Goal: Check status: Check status

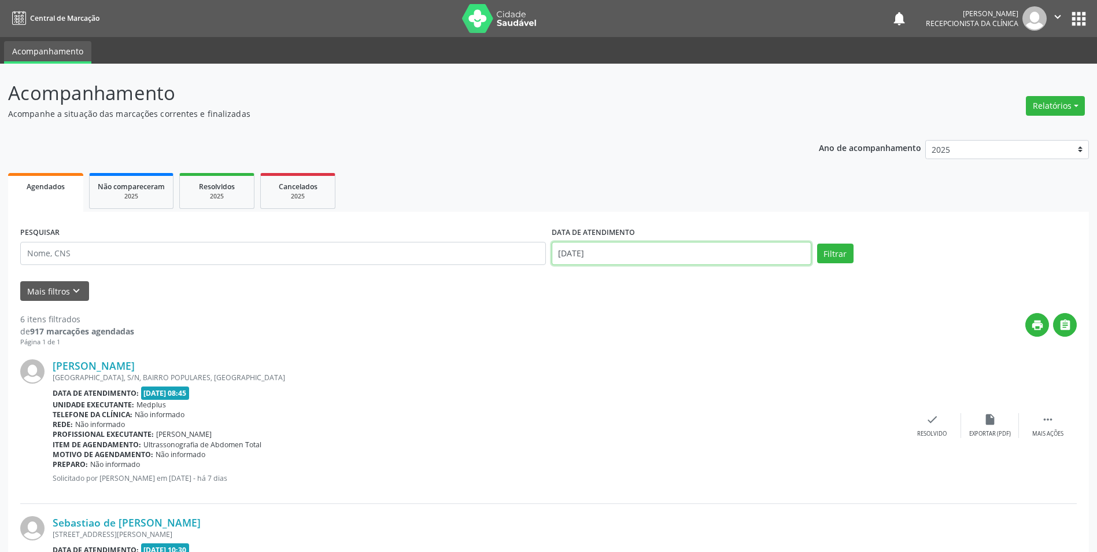
click at [610, 254] on input "[DATE]" at bounding box center [682, 253] width 260 height 23
click at [665, 359] on span "14" at bounding box center [666, 360] width 23 height 23
type input "[DATE]"
click at [665, 359] on span "14" at bounding box center [666, 360] width 23 height 23
click at [823, 249] on button "Filtrar" at bounding box center [835, 253] width 36 height 20
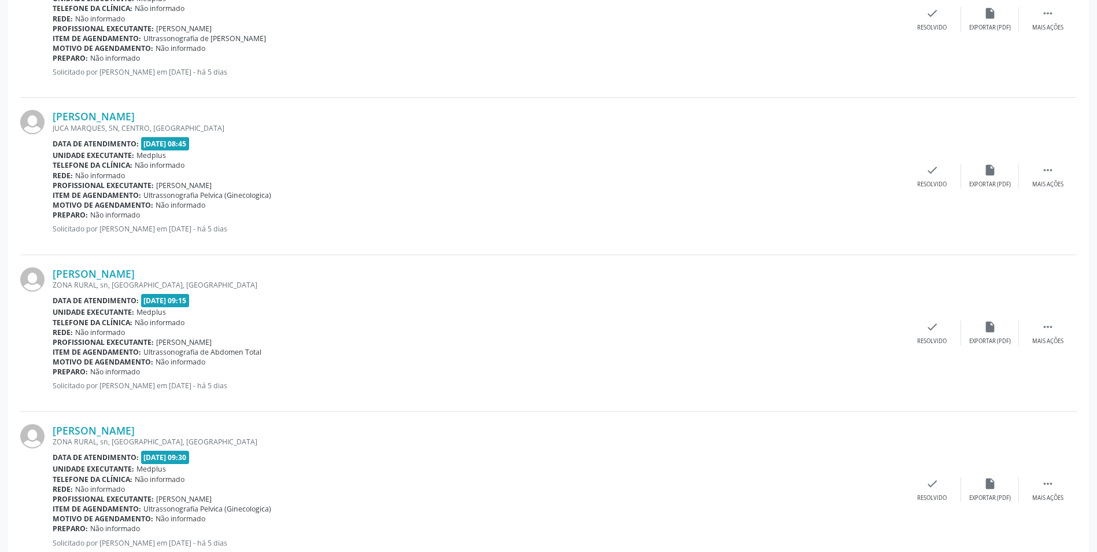
scroll to position [752, 0]
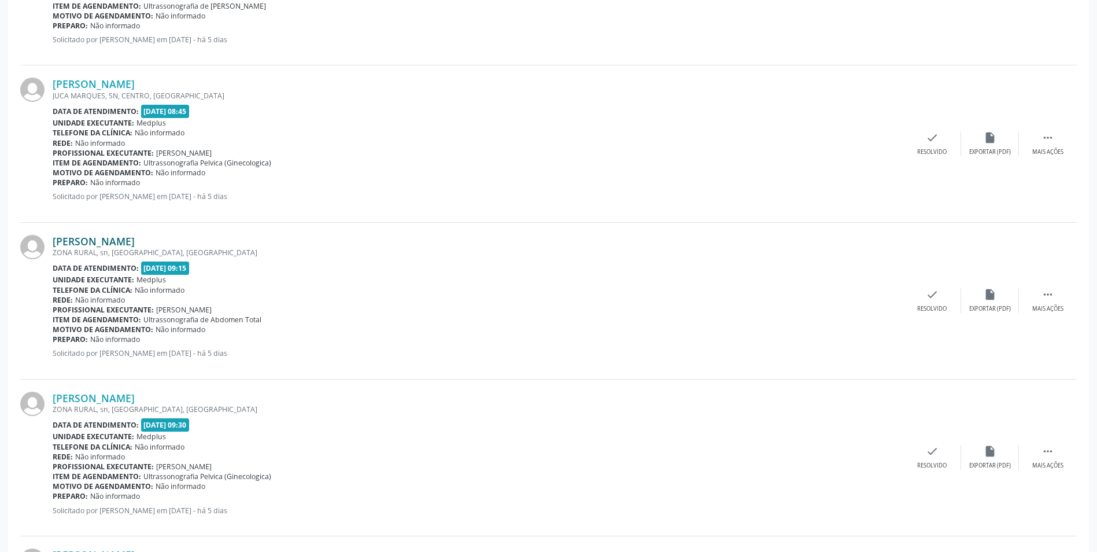
drag, startPoint x: 90, startPoint y: 232, endPoint x: 91, endPoint y: 238, distance: 6.5
click at [91, 234] on div "[PERSON_NAME] ZONA RURAL, sn, [GEOGRAPHIC_DATA], [GEOGRAPHIC_DATA] Data de aten…" at bounding box center [548, 301] width 1057 height 157
click at [91, 238] on link "[PERSON_NAME]" at bounding box center [94, 241] width 82 height 13
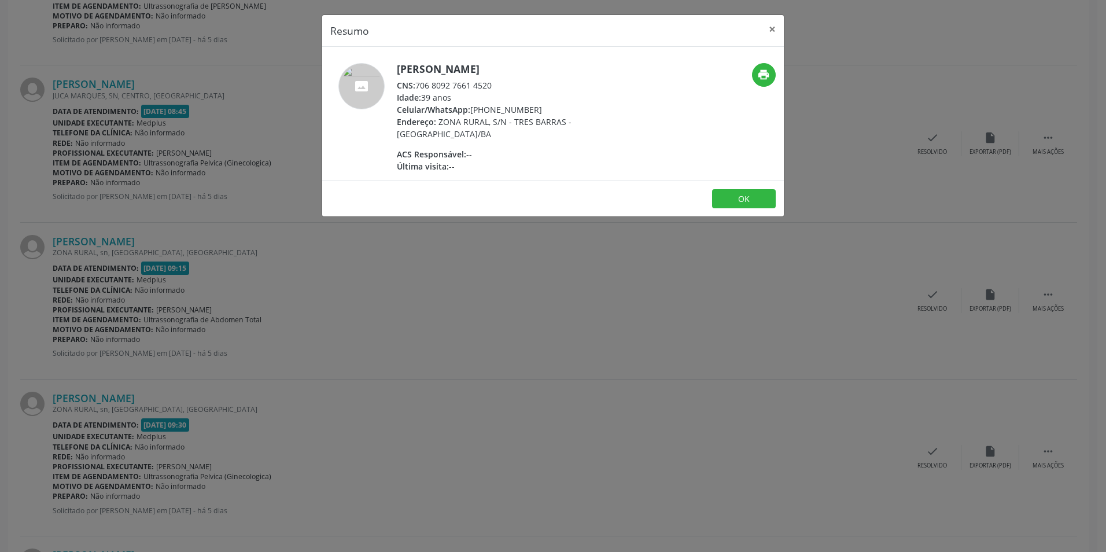
click at [674, 287] on div "Resumo × [PERSON_NAME] CNS: 706 8092 7661 4520 Idade: 39 anos Celular/WhatsApp:…" at bounding box center [553, 276] width 1106 height 552
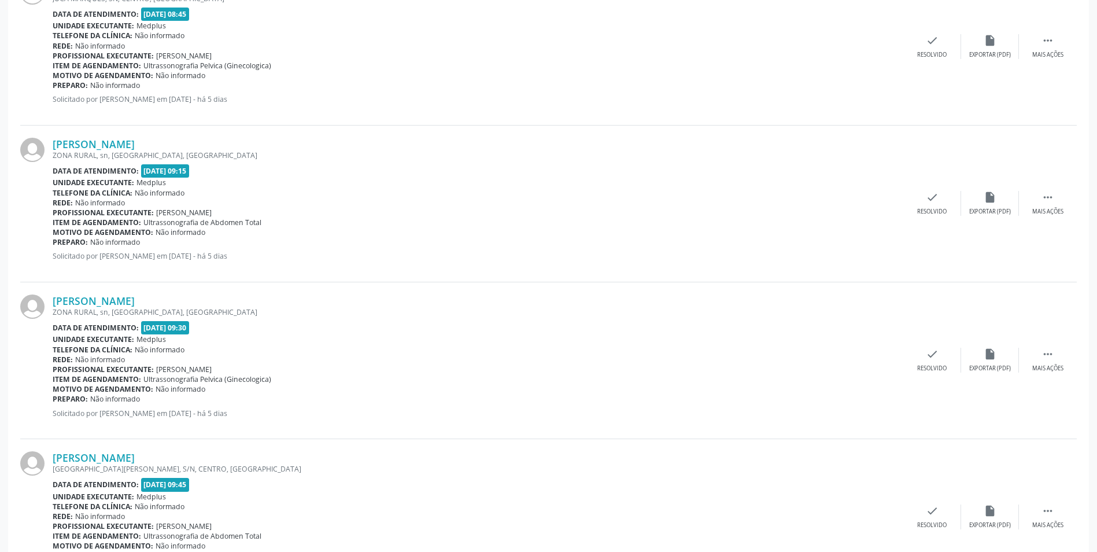
scroll to position [867, 0]
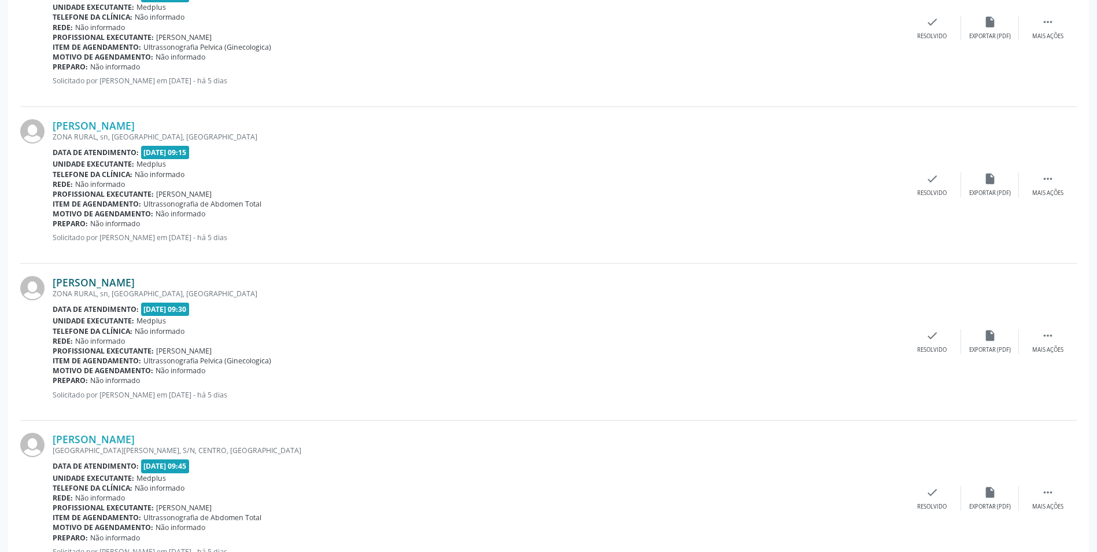
click at [93, 278] on link "[PERSON_NAME]" at bounding box center [94, 282] width 82 height 13
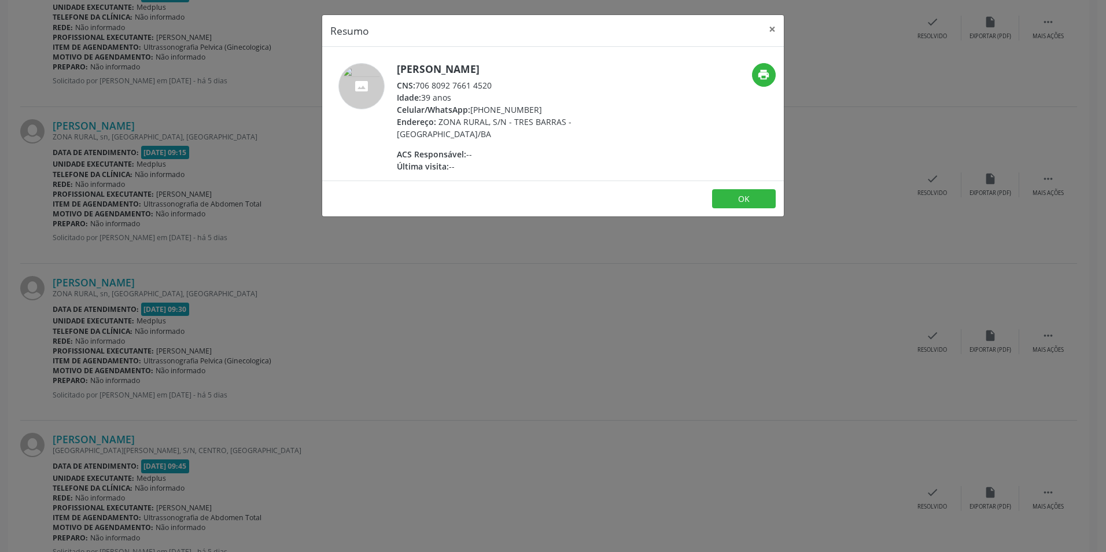
click at [749, 361] on div "Resumo × [PERSON_NAME] CNS: 706 8092 7661 4520 Idade: 39 anos Celular/WhatsApp:…" at bounding box center [553, 276] width 1106 height 552
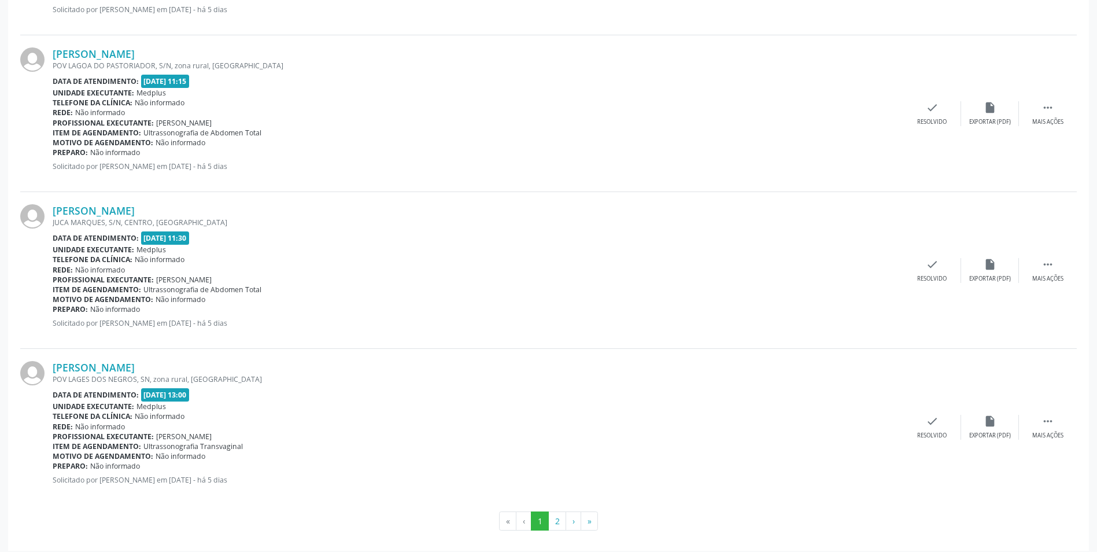
scroll to position [2200, 0]
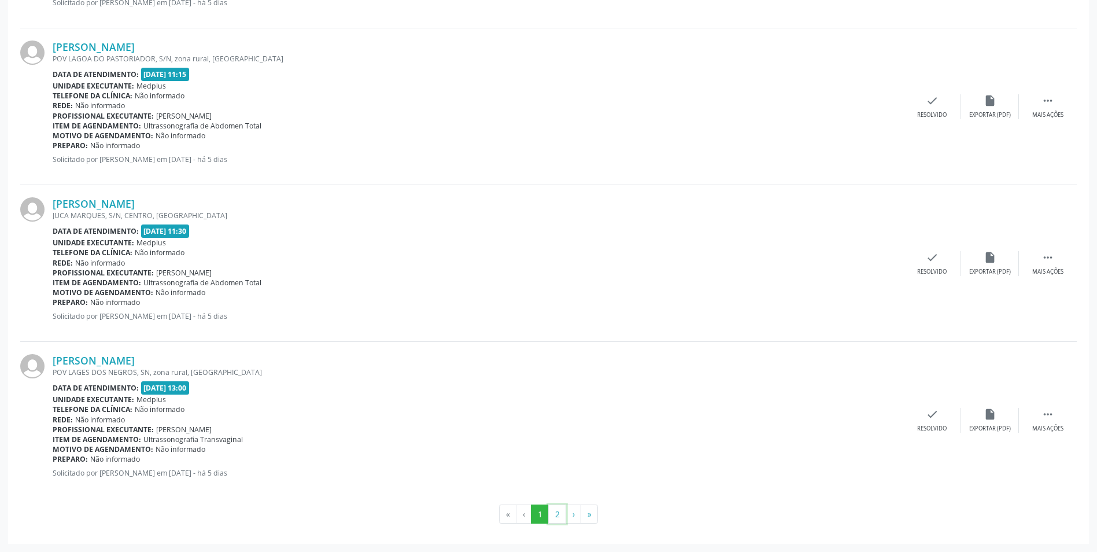
click at [555, 515] on button "2" at bounding box center [557, 514] width 18 height 20
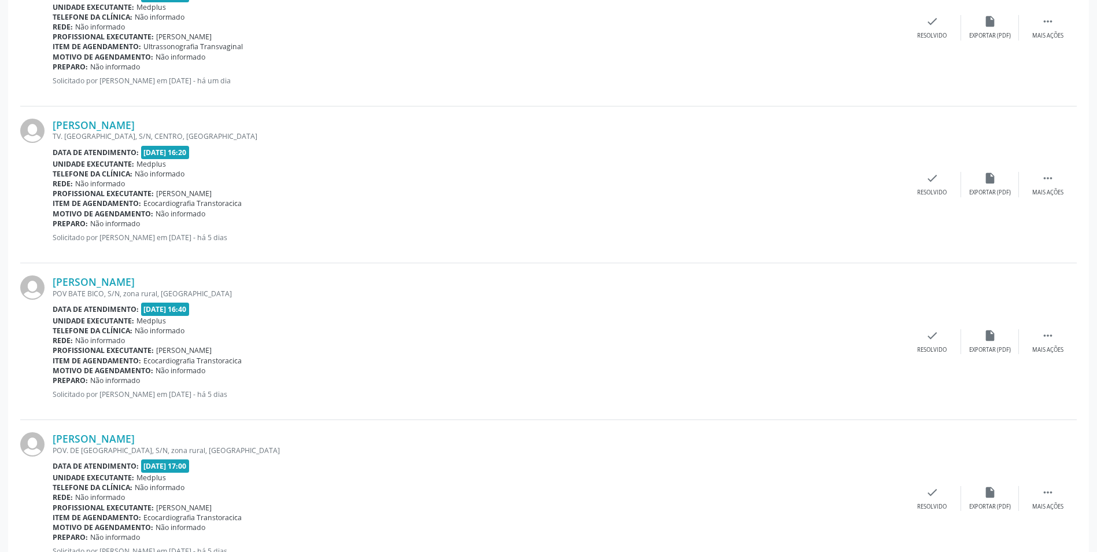
scroll to position [1730, 0]
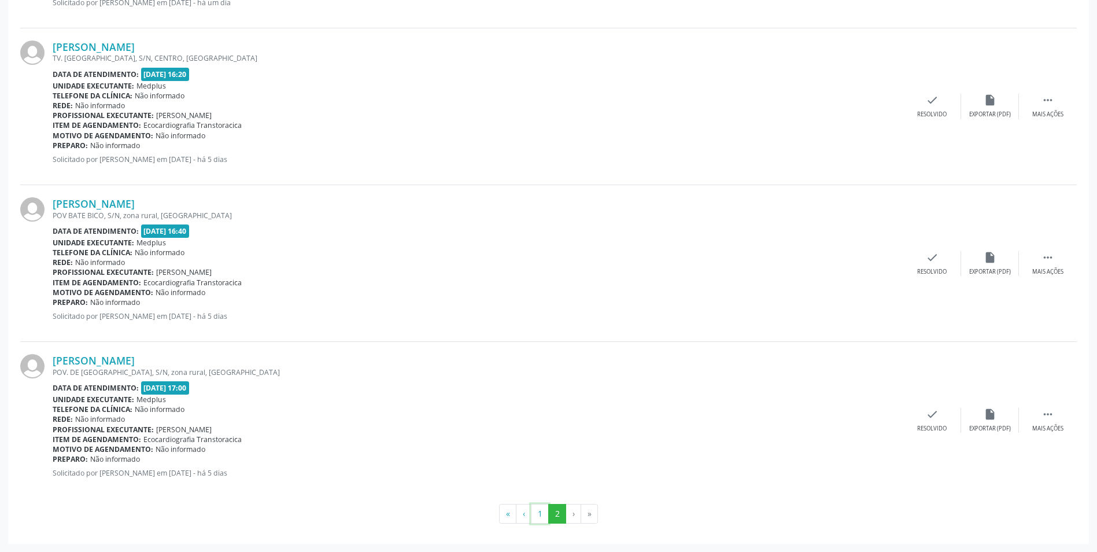
click at [541, 517] on button "1" at bounding box center [540, 514] width 18 height 20
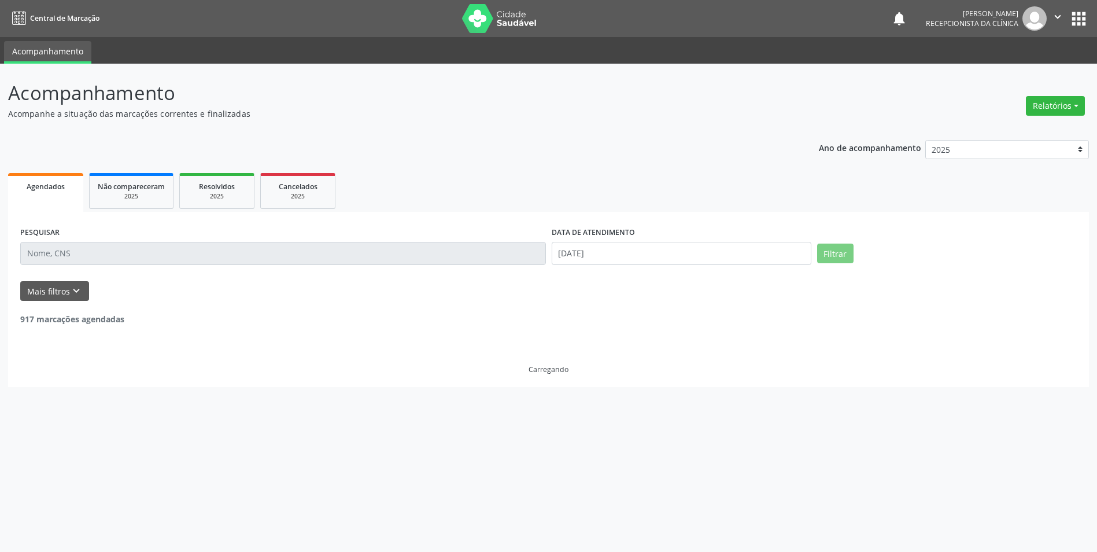
scroll to position [0, 0]
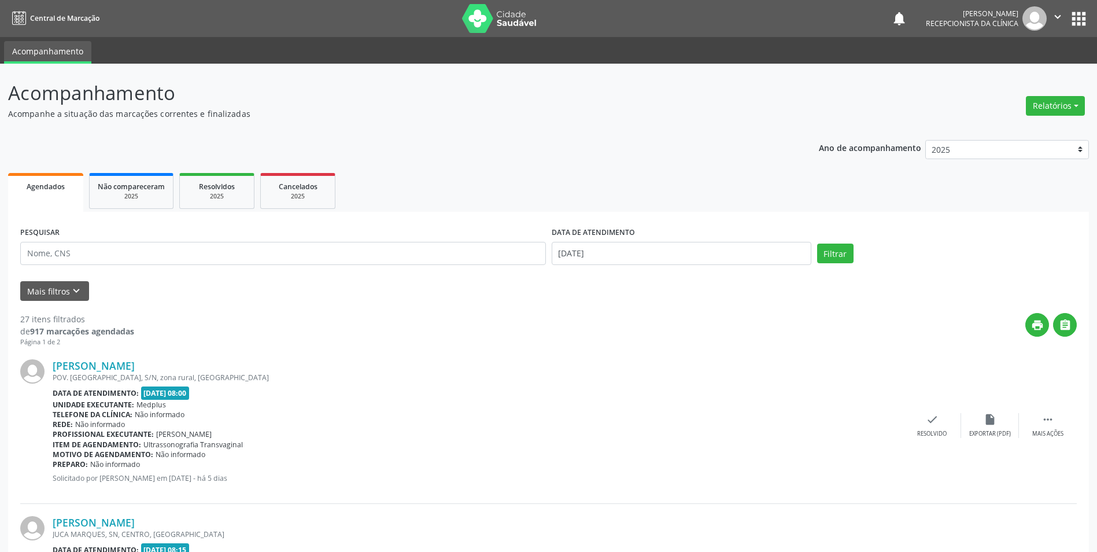
click at [614, 238] on label "DATA DE ATENDIMENTO" at bounding box center [593, 233] width 83 height 18
click at [610, 252] on input "[DATE]" at bounding box center [682, 253] width 260 height 23
click at [635, 360] on span "13" at bounding box center [640, 360] width 23 height 23
type input "[DATE]"
click at [635, 360] on span "13" at bounding box center [640, 360] width 23 height 23
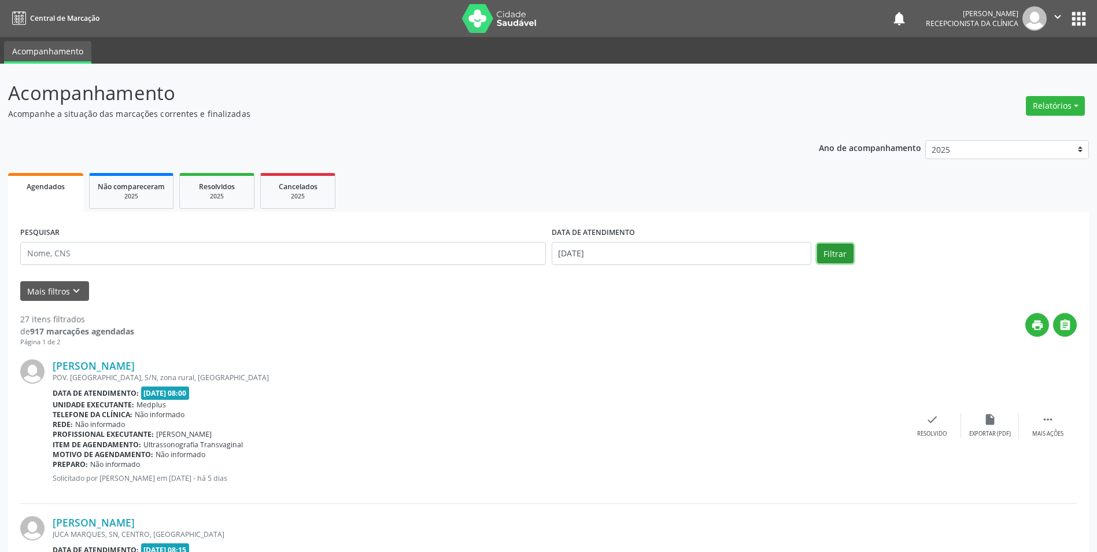
click at [825, 257] on button "Filtrar" at bounding box center [835, 253] width 36 height 20
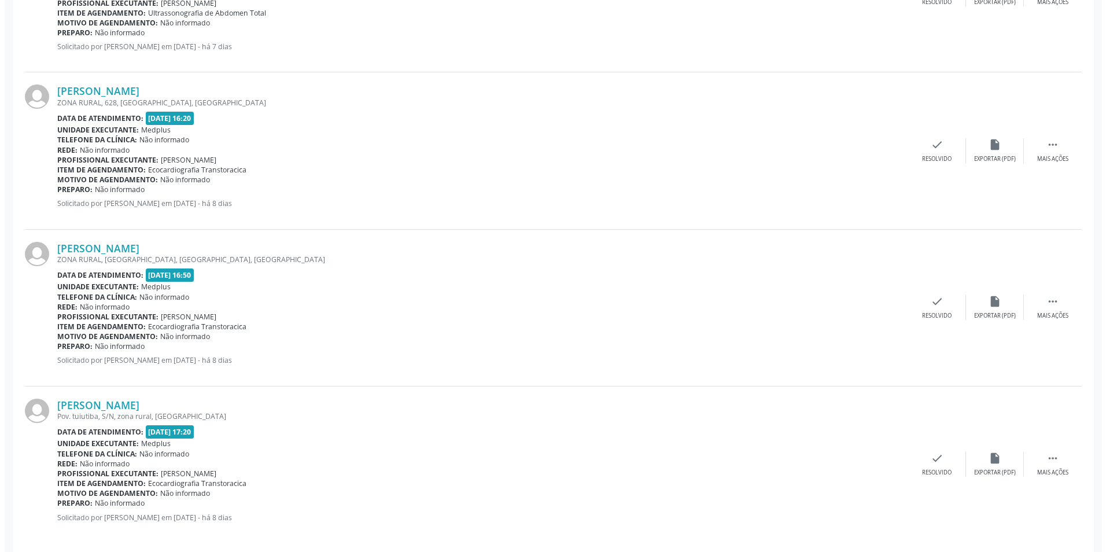
scroll to position [756, 0]
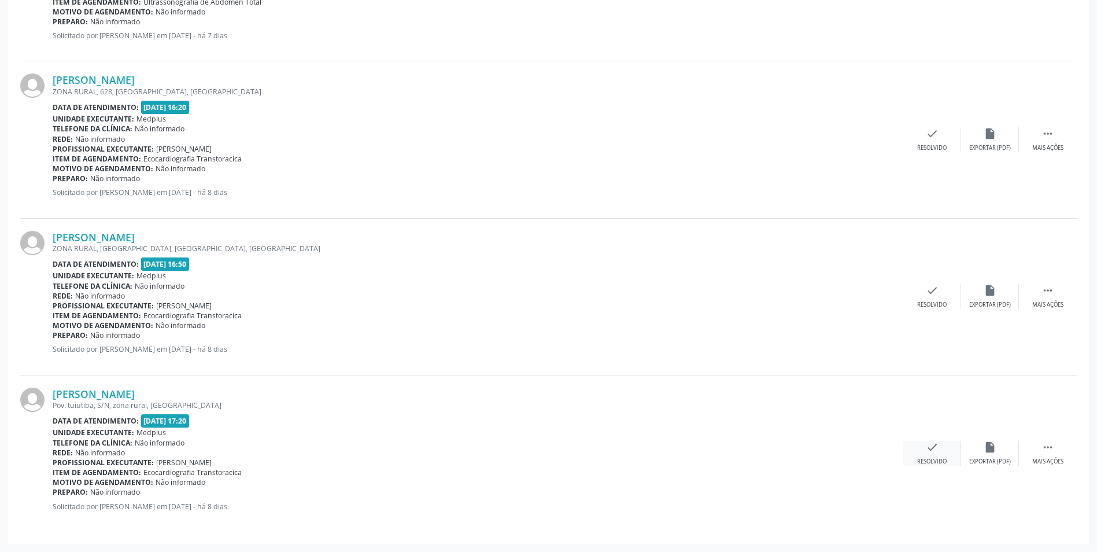
click at [935, 453] on icon "check" at bounding box center [932, 447] width 13 height 13
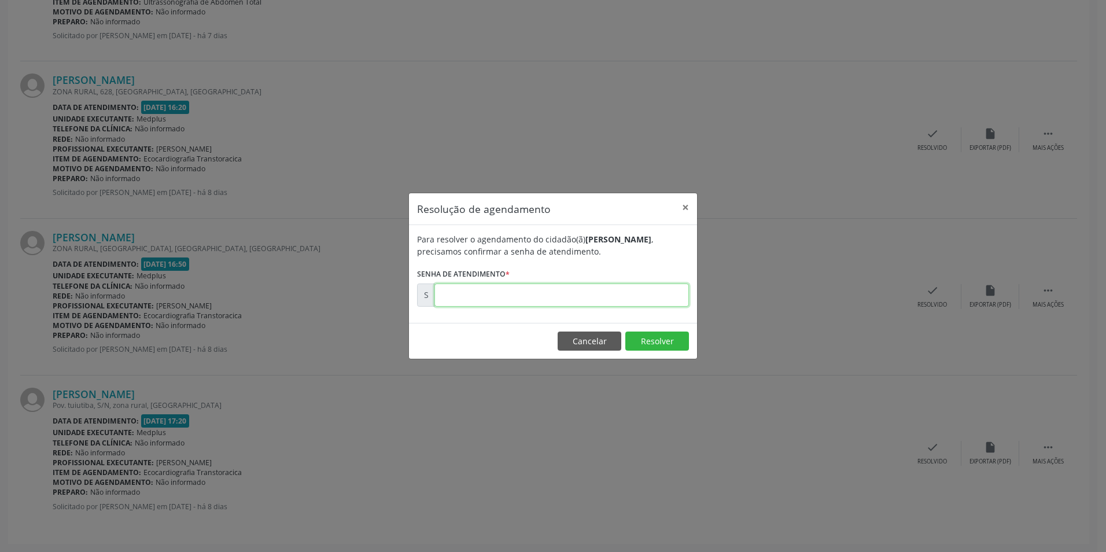
click at [444, 299] on input "text" at bounding box center [561, 294] width 254 height 23
type input "00170001"
click at [649, 338] on button "Resolver" at bounding box center [657, 341] width 64 height 20
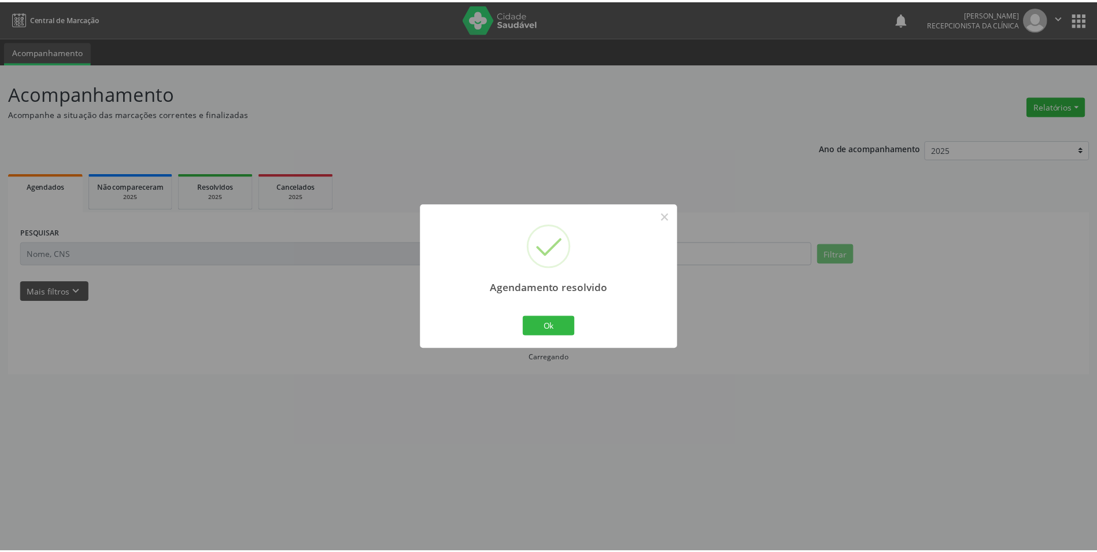
scroll to position [0, 0]
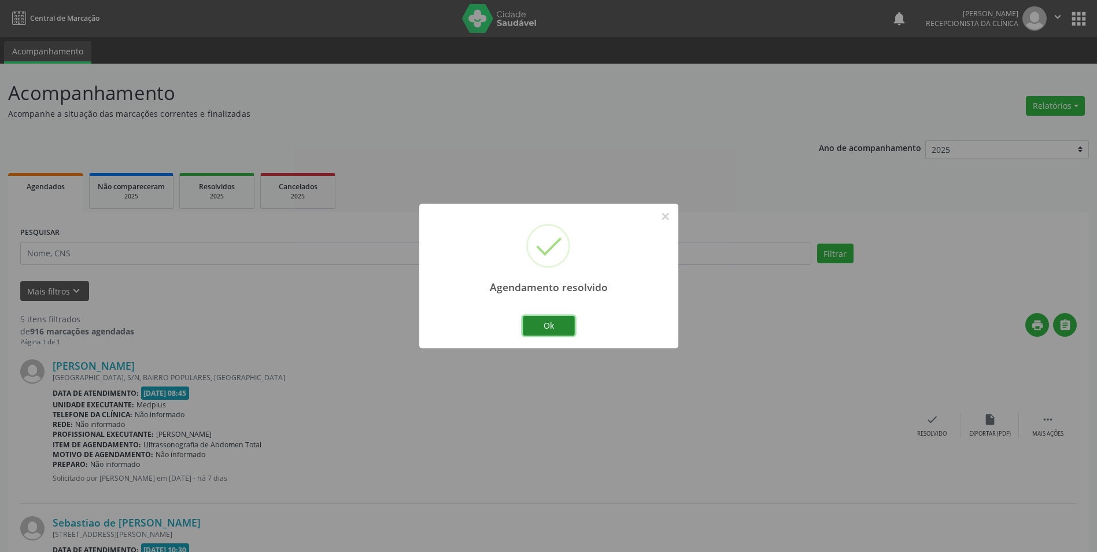
click at [563, 324] on button "Ok" at bounding box center [549, 326] width 52 height 20
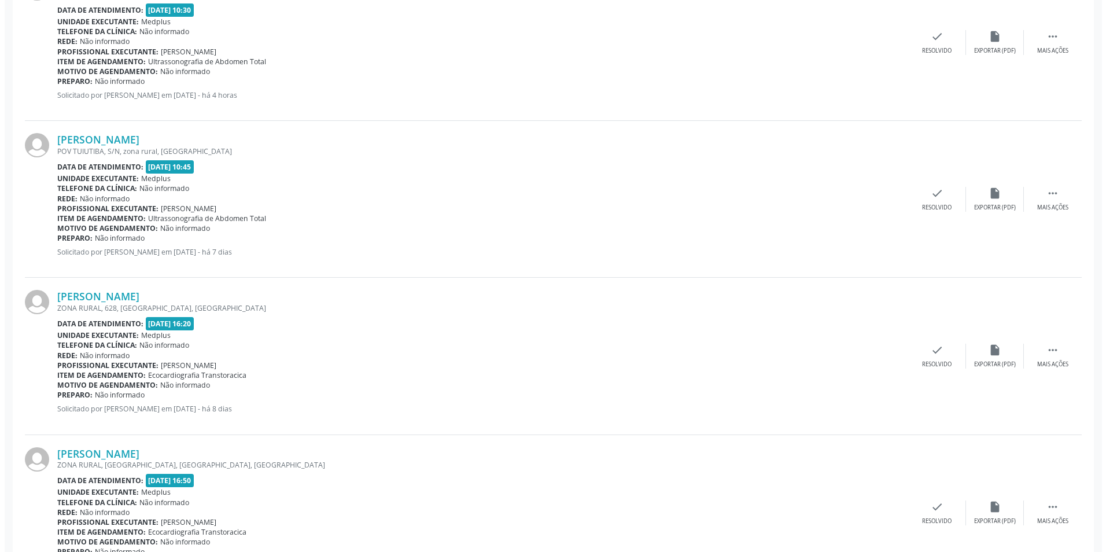
scroll to position [599, 0]
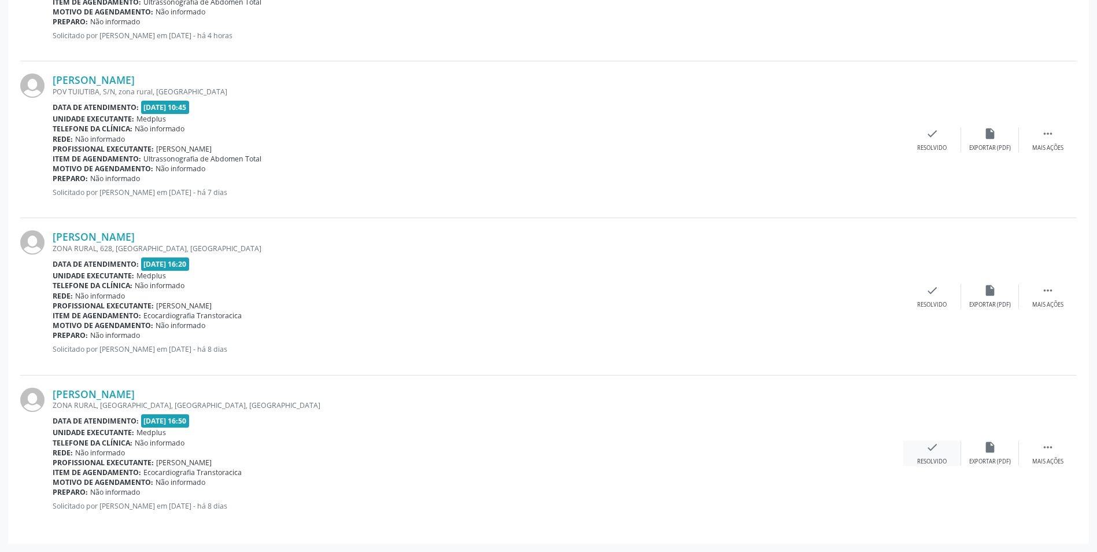
click at [944, 459] on div "Resolvido" at bounding box center [931, 461] width 29 height 8
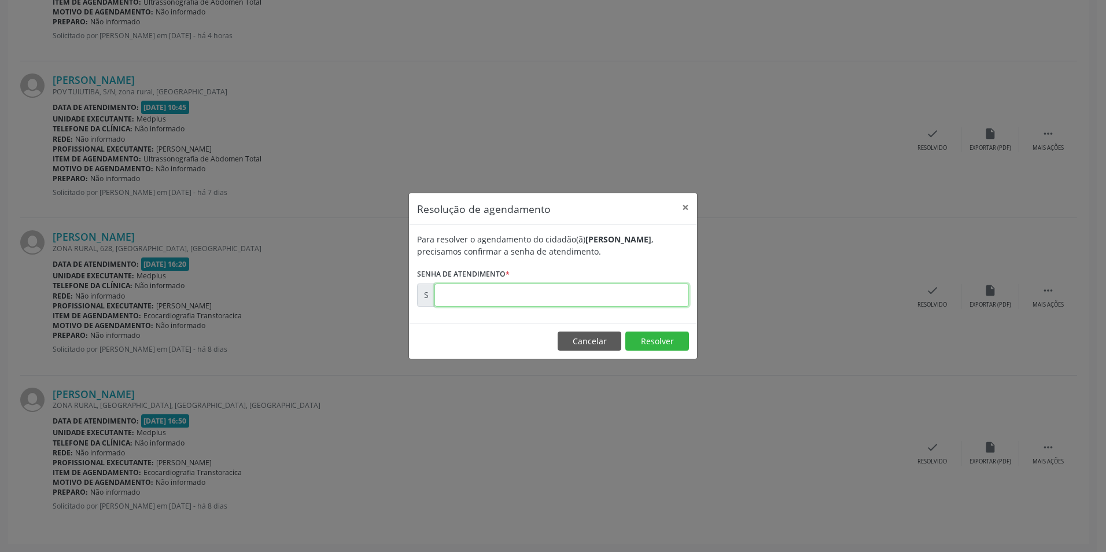
click at [457, 296] on input "text" at bounding box center [561, 294] width 254 height 23
type input "00170000"
click at [656, 341] on button "Resolver" at bounding box center [657, 341] width 64 height 20
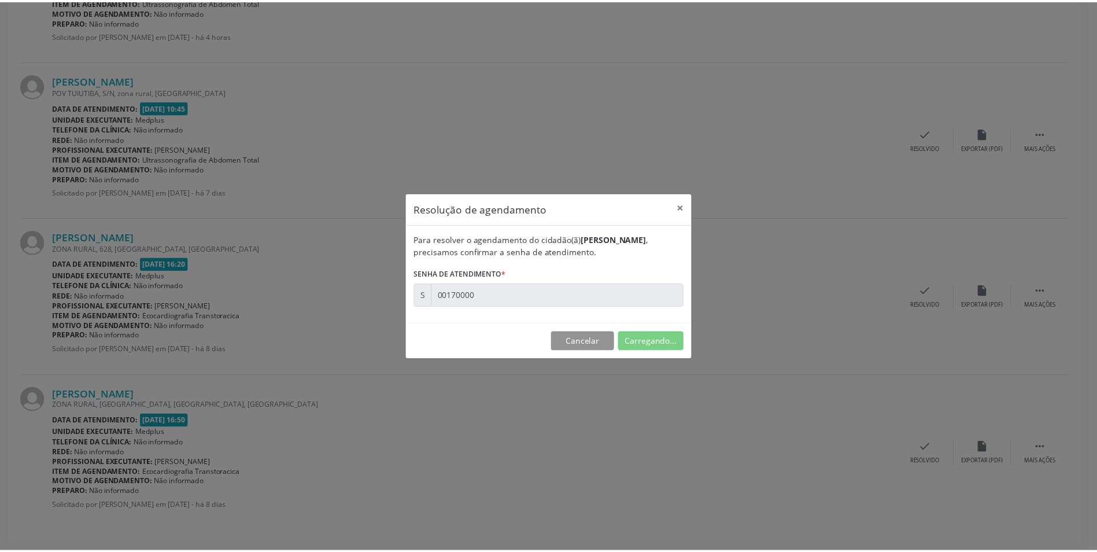
scroll to position [0, 0]
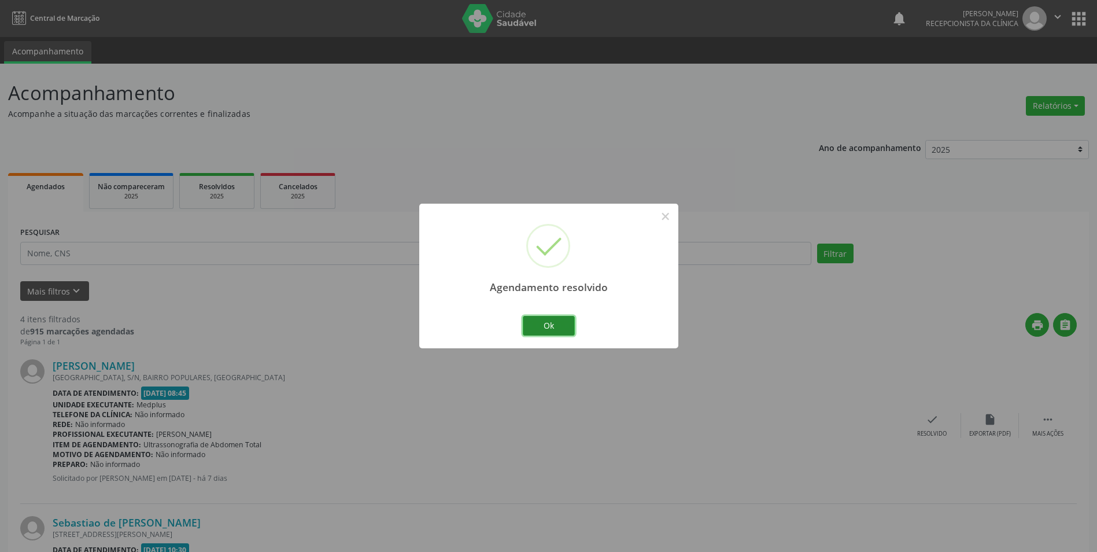
click at [565, 331] on button "Ok" at bounding box center [549, 326] width 52 height 20
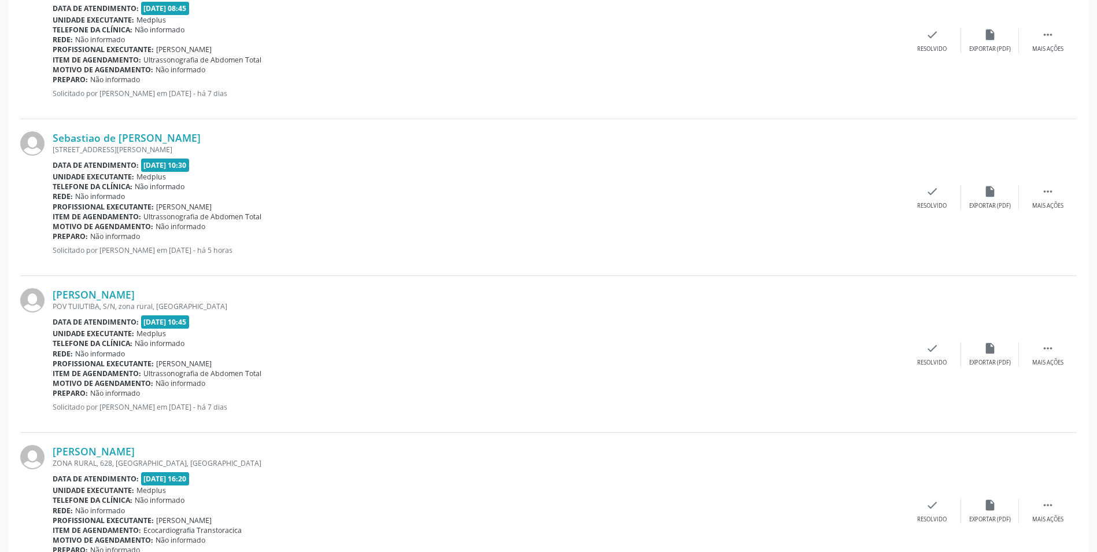
scroll to position [442, 0]
